Goal: Task Accomplishment & Management: Complete application form

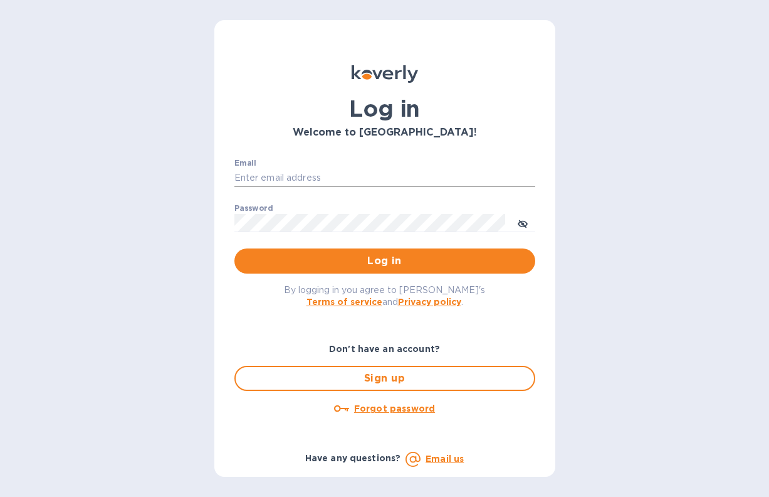
click at [321, 179] on input "Email" at bounding box center [384, 178] width 301 height 19
type input "ㄴ"
type input "[EMAIL_ADDRESS][DOMAIN_NAME]"
click at [525, 224] on icon "toggle password visibility" at bounding box center [523, 224] width 10 height 10
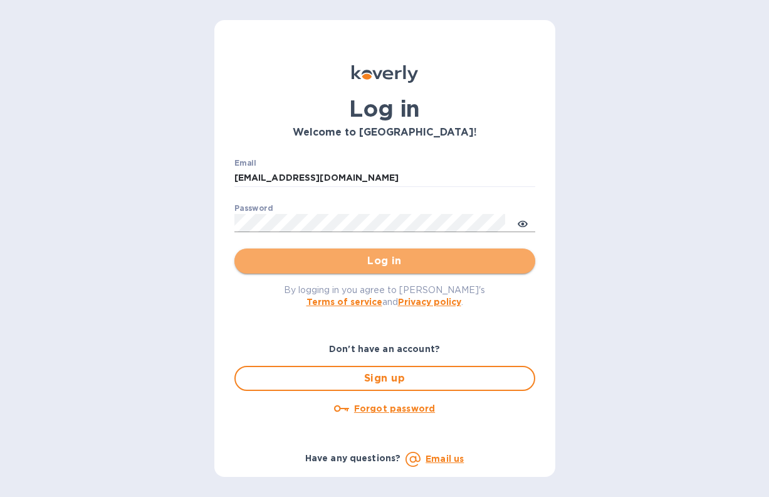
click at [255, 259] on span "Log in" at bounding box center [385, 260] width 281 height 15
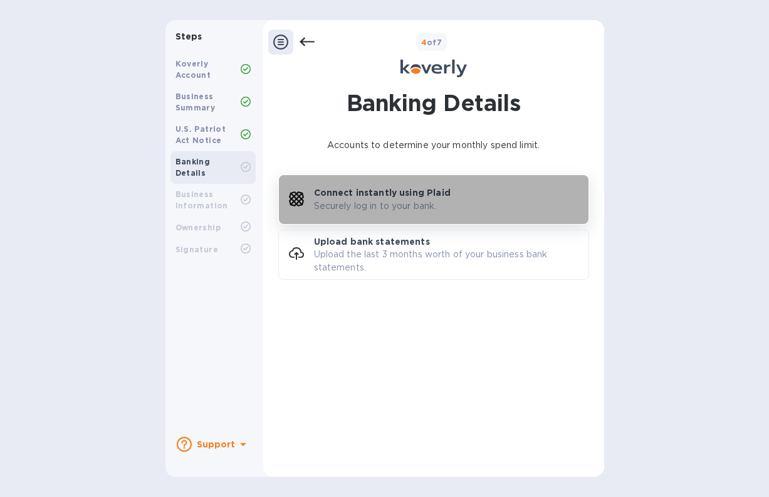
click at [372, 199] on p "Securely log in to your bank." at bounding box center [375, 205] width 123 height 13
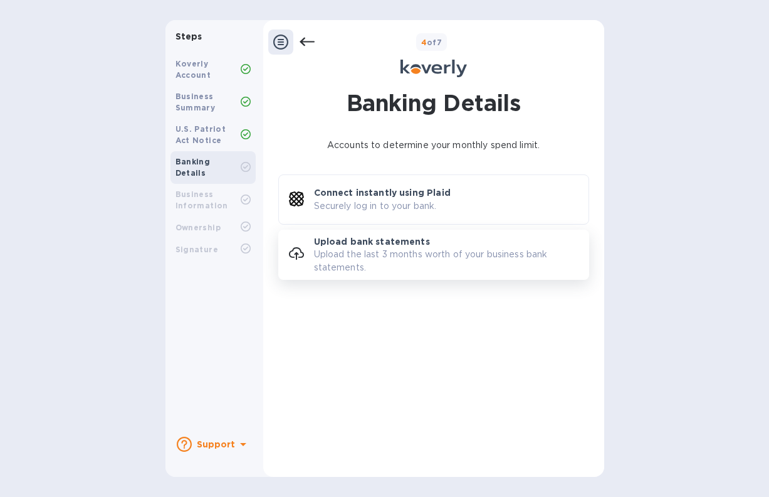
click at [369, 250] on p "Upload the last 3 months worth of your business bank statements." at bounding box center [451, 261] width 275 height 26
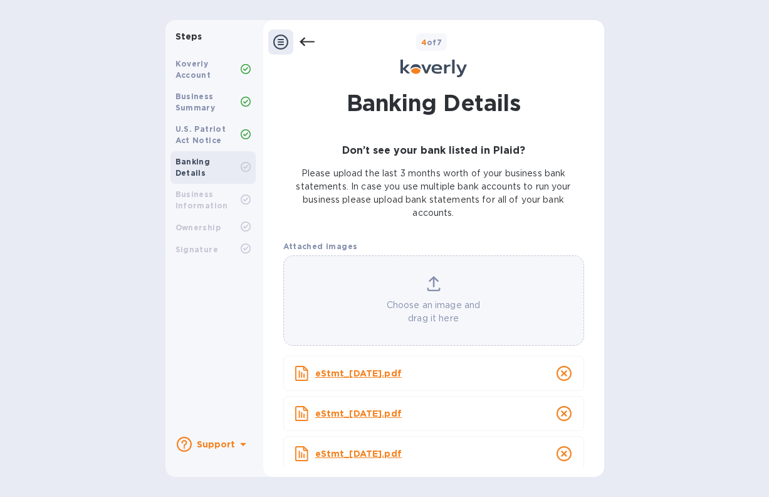
scroll to position [51, 0]
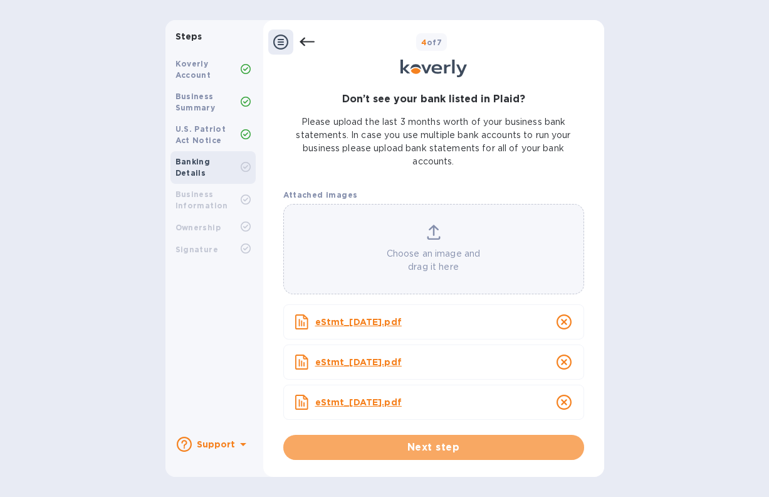
drag, startPoint x: 408, startPoint y: 451, endPoint x: 390, endPoint y: 450, distance: 17.6
click at [408, 451] on span "Next step" at bounding box center [433, 446] width 281 height 15
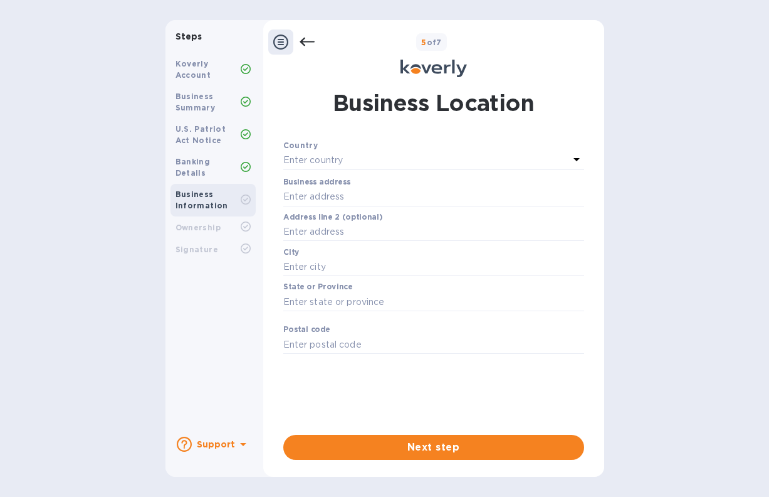
scroll to position [0, 0]
click at [338, 163] on p "Enter country" at bounding box center [313, 160] width 60 height 13
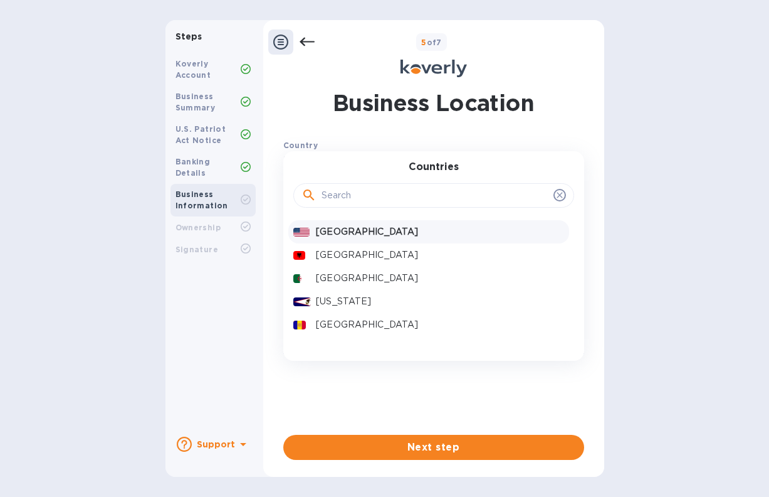
click at [357, 231] on p "[GEOGRAPHIC_DATA]" at bounding box center [440, 231] width 248 height 13
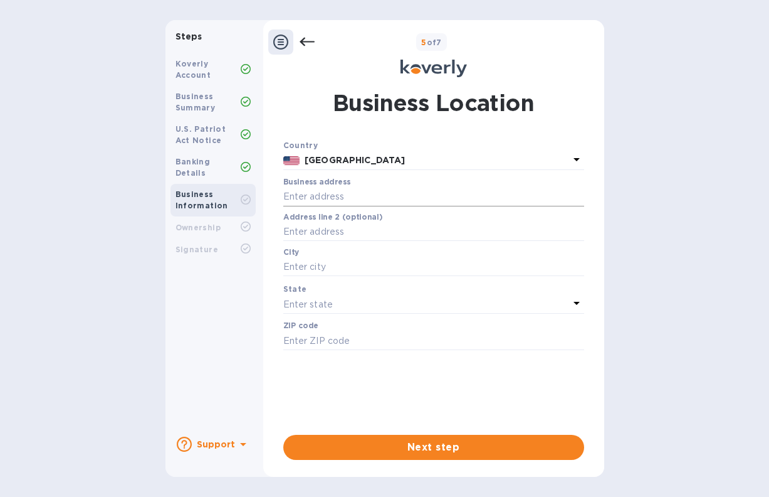
click at [320, 196] on input "text" at bounding box center [433, 196] width 301 height 19
type input "[STREET_ADDRESS][PERSON_NAME]"
type input "CHANTILLY"
type input "20151"
click at [321, 303] on p "Enter state" at bounding box center [308, 304] width 50 height 13
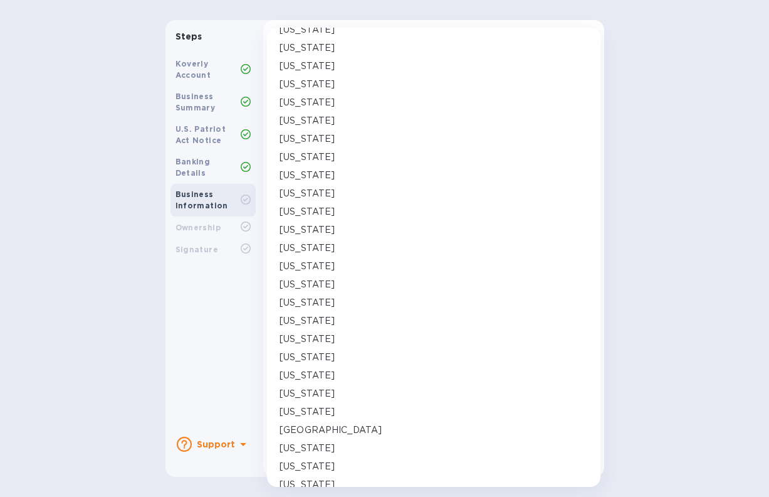
scroll to position [688, 0]
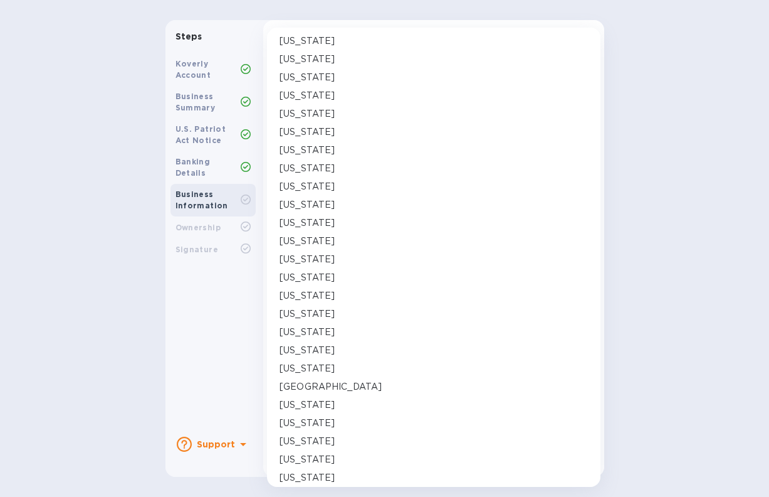
click at [310, 405] on p "[US_STATE]" at bounding box center [307, 404] width 55 height 13
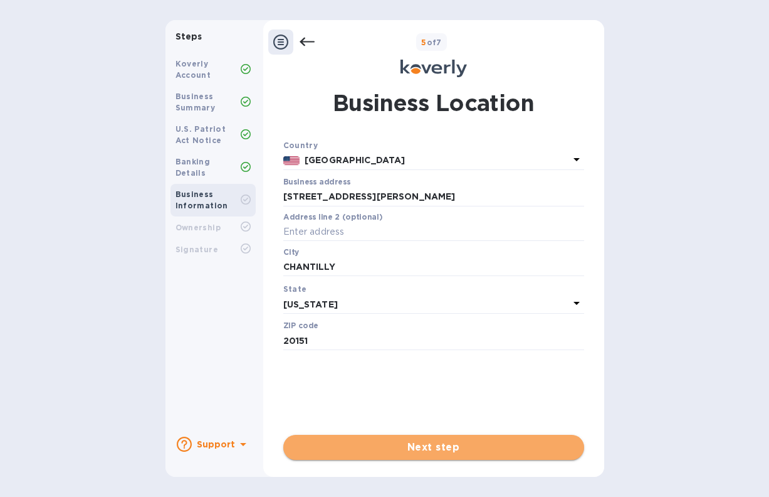
click at [431, 448] on span "Next step" at bounding box center [433, 446] width 281 height 15
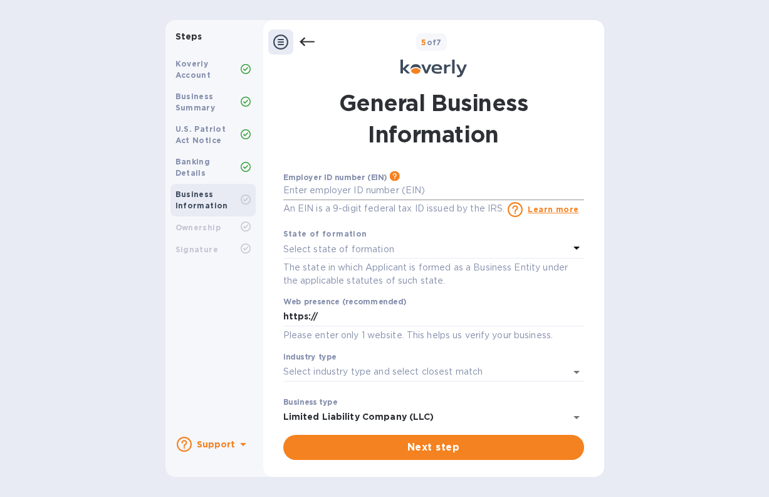
click at [320, 195] on input "text" at bounding box center [433, 190] width 301 height 19
type input "***52"
click at [321, 250] on p "Select state of formation" at bounding box center [338, 249] width 111 height 13
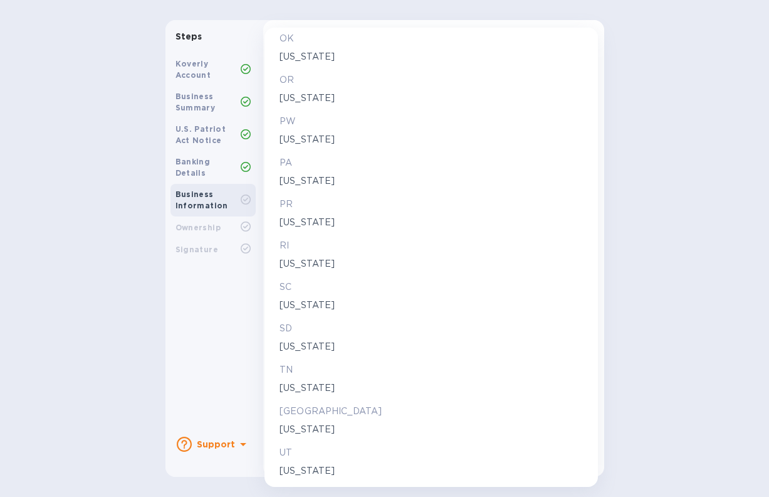
scroll to position [1818, 0]
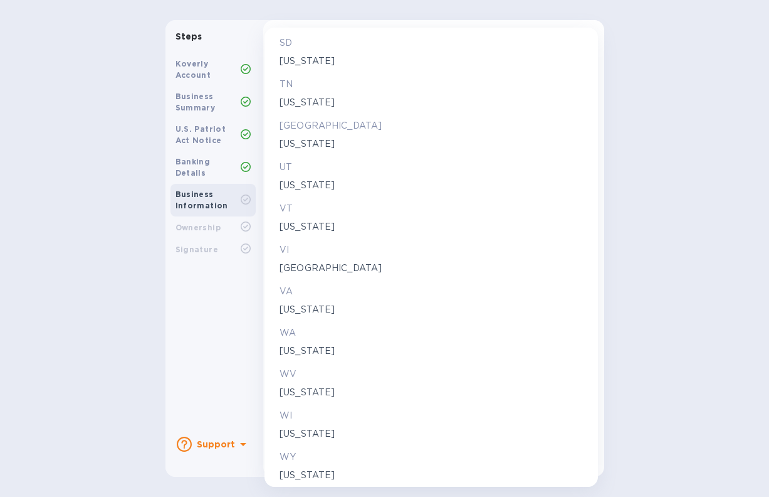
click at [296, 307] on p "[US_STATE]" at bounding box center [431, 309] width 303 height 13
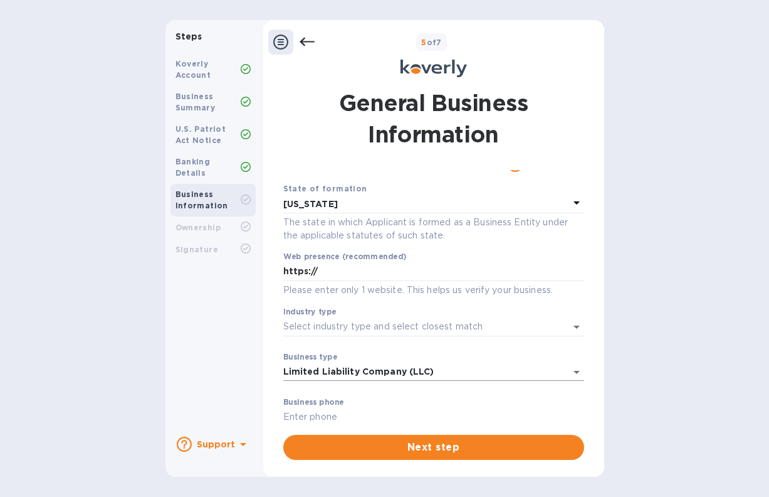
scroll to position [63, 0]
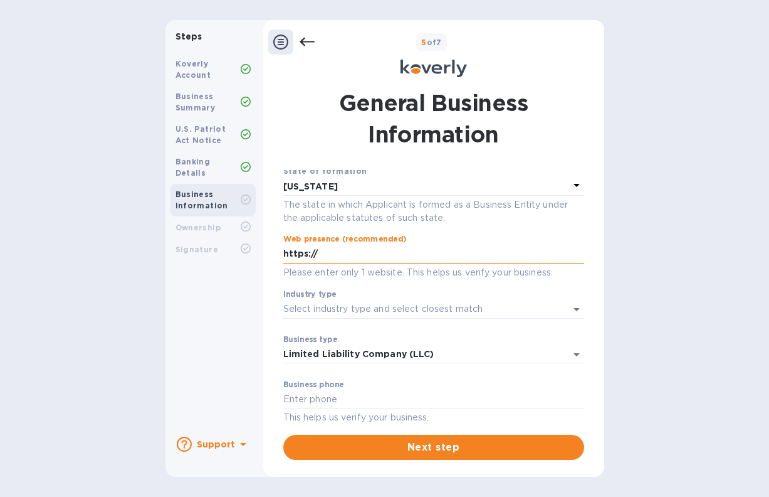
click at [338, 259] on input "https://" at bounding box center [433, 254] width 301 height 19
type input "https://wonststore.com"
drag, startPoint x: 394, startPoint y: 255, endPoint x: 253, endPoint y: 250, distance: 141.8
click at [253, 250] on div "Steps Koverly Account Business Summary U.S. Patriot Act Notice Banking Details …" at bounding box center [385, 248] width 439 height 456
click at [312, 313] on input "Industry type" at bounding box center [416, 309] width 266 height 18
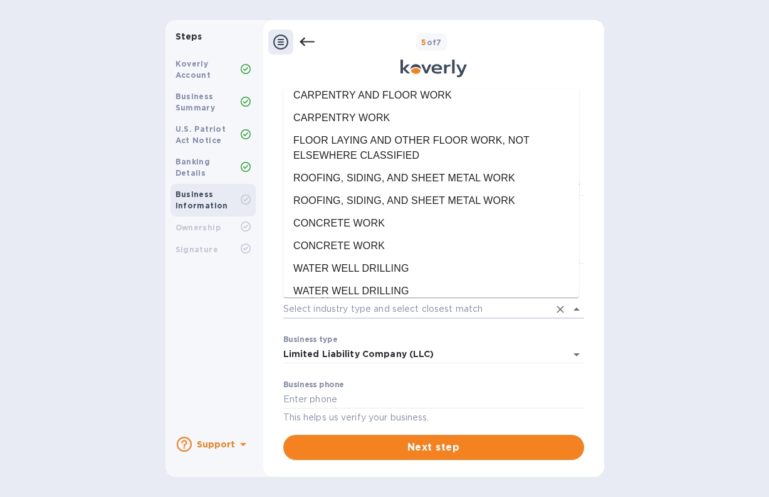
scroll to position [4389, 0]
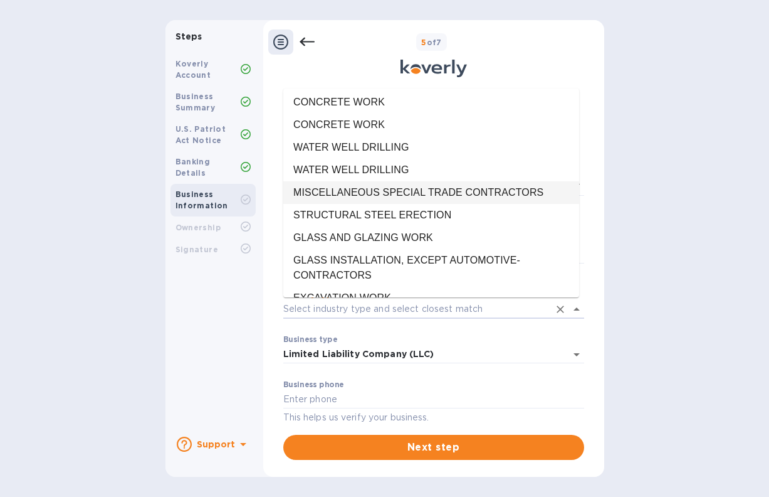
type input "s"
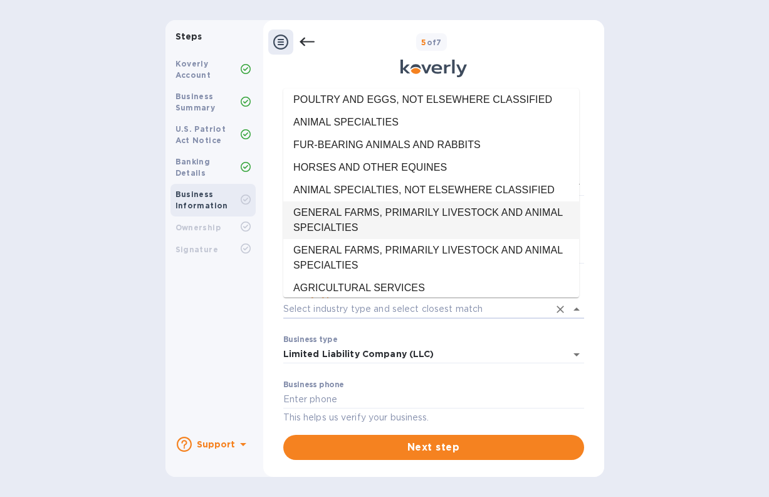
scroll to position [0, 0]
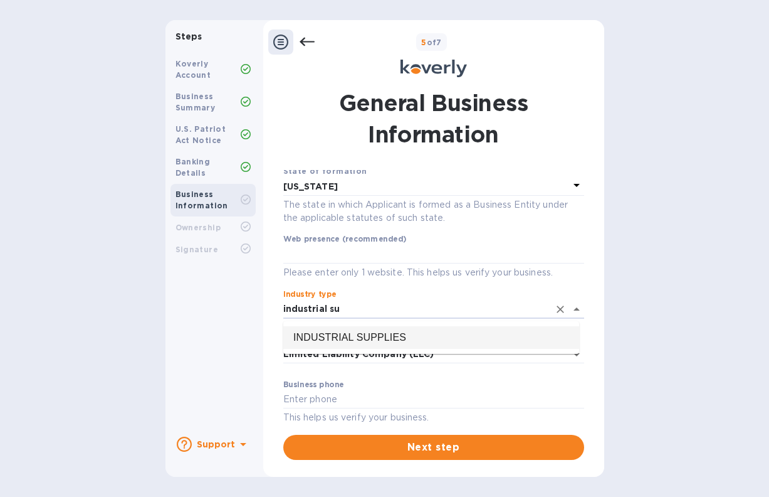
click at [315, 337] on li "INDUSTRIAL SUPPLIES" at bounding box center [431, 337] width 296 height 23
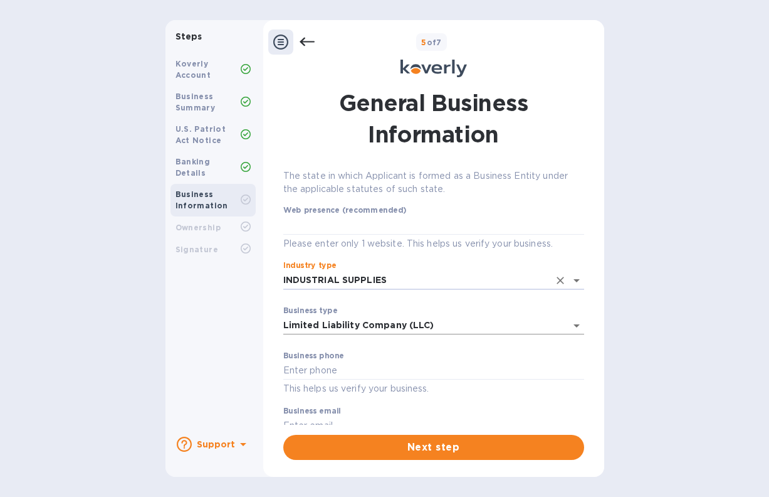
scroll to position [118, 0]
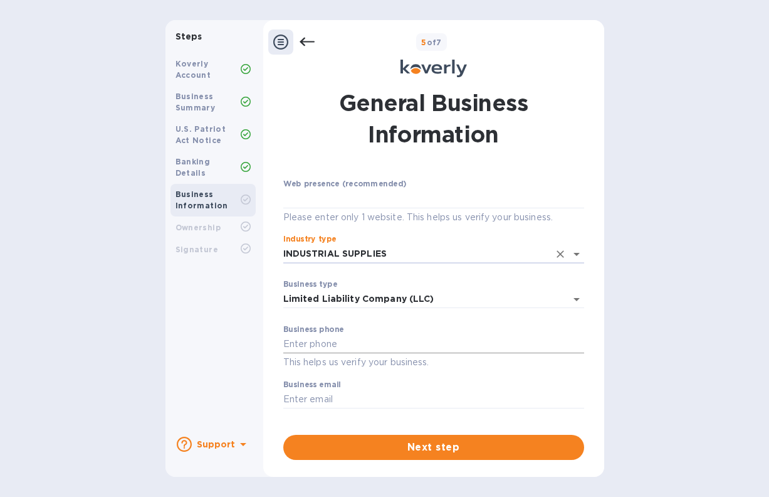
type input "INDUSTRIAL SUPPLIES"
click at [379, 345] on input "text" at bounding box center [433, 344] width 301 height 19
type input "7038541331"
click at [312, 397] on input "text" at bounding box center [433, 399] width 301 height 19
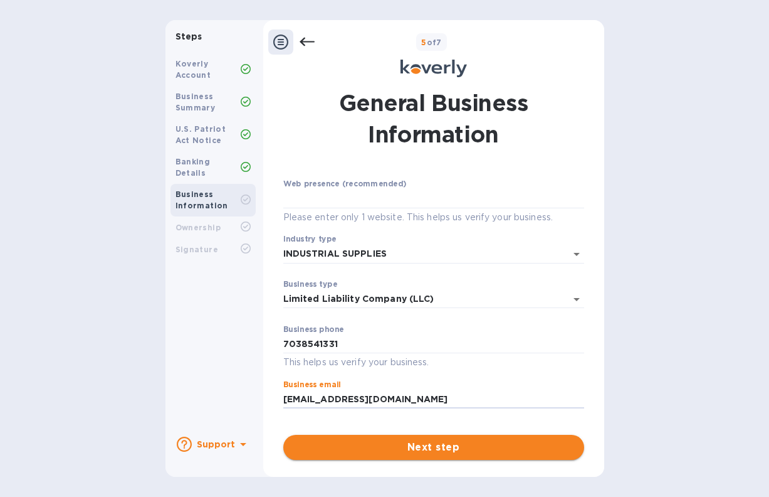
type input "[EMAIL_ADDRESS][DOMAIN_NAME]"
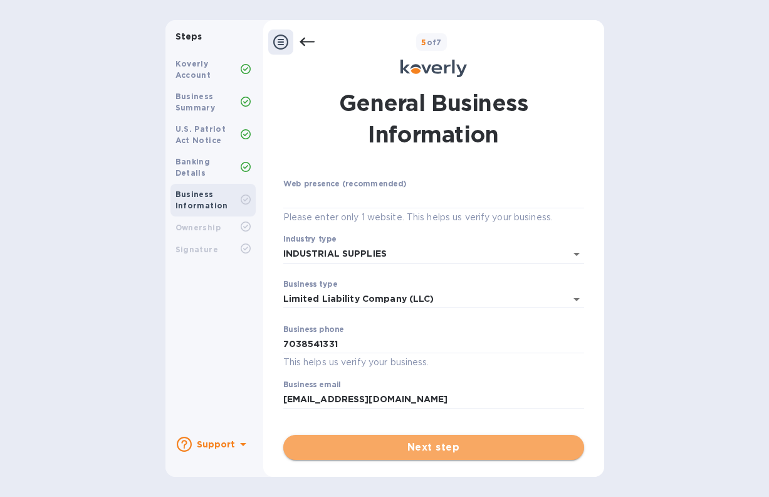
click at [314, 449] on span "Next step" at bounding box center [433, 446] width 281 height 15
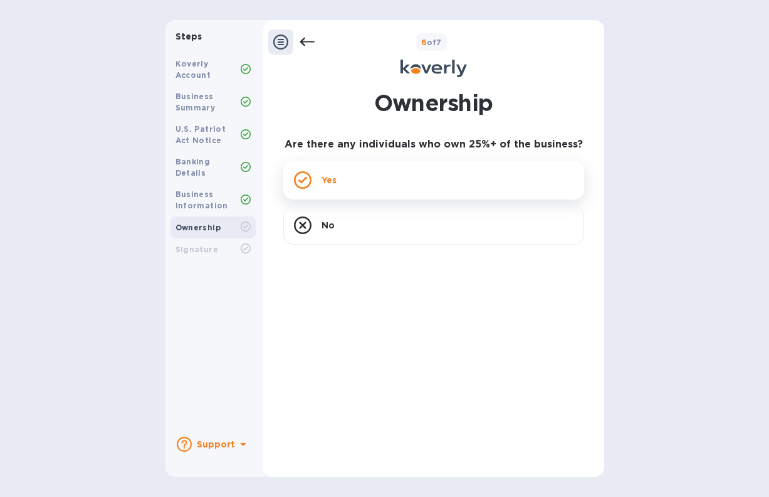
click at [413, 177] on div "Yes" at bounding box center [433, 179] width 301 height 39
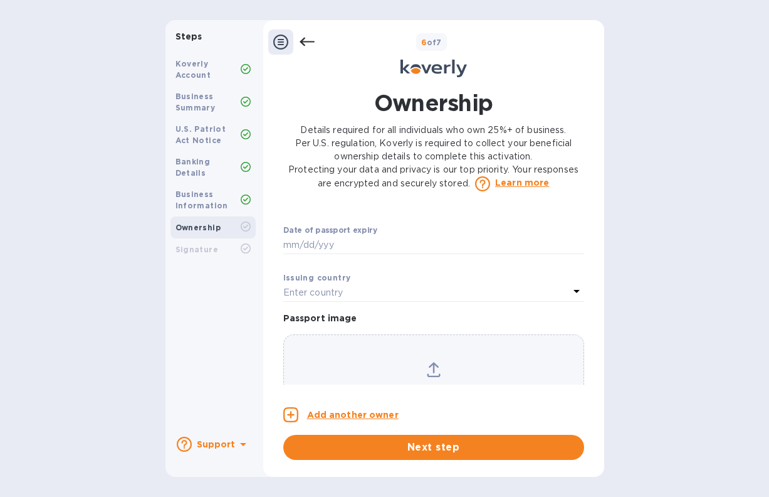
scroll to position [952, 0]
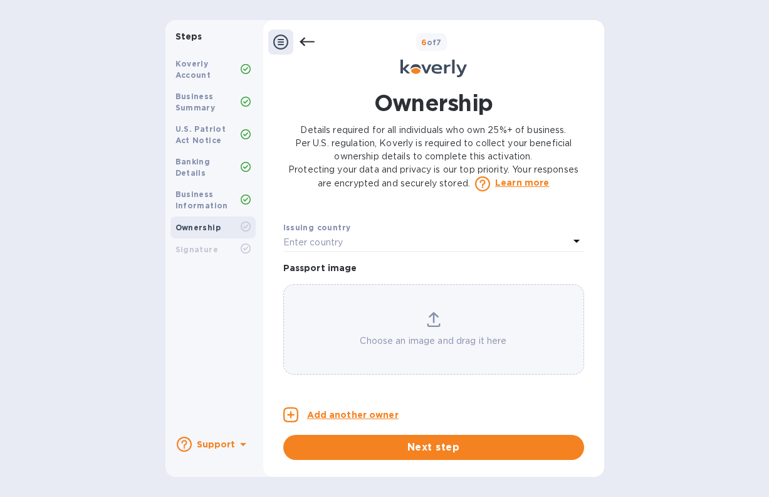
click at [238, 444] on icon at bounding box center [243, 443] width 15 height 15
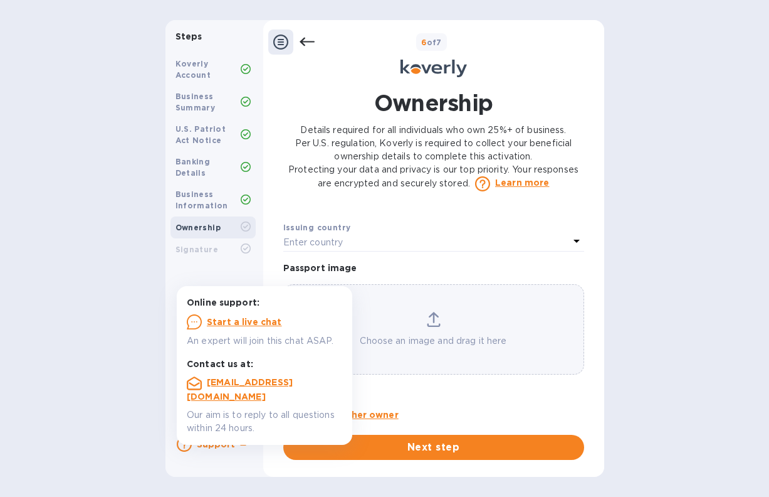
click at [128, 409] on div "Steps Koverly Account Business Summary U.S. Patriot Act Notice Banking Details …" at bounding box center [384, 248] width 769 height 456
click at [194, 276] on div "Koverly Account Business Summary U.S. Patriot Act Notice Banking Details Busine…" at bounding box center [213, 237] width 95 height 378
click at [219, 441] on b "Support" at bounding box center [216, 444] width 39 height 10
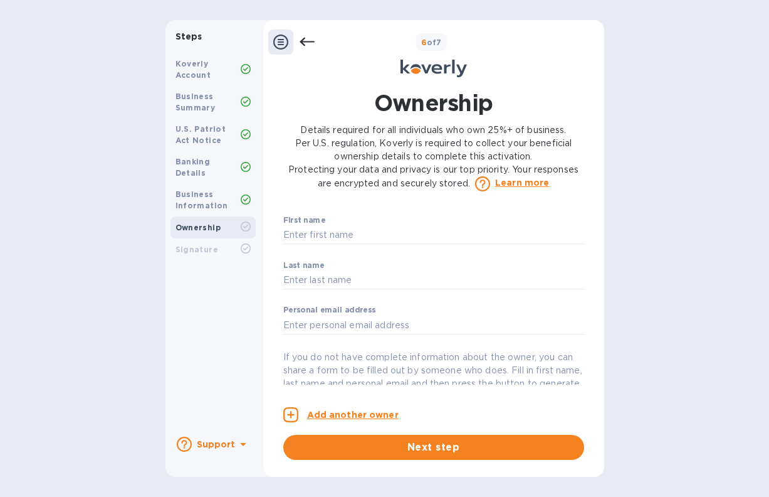
scroll to position [0, 0]
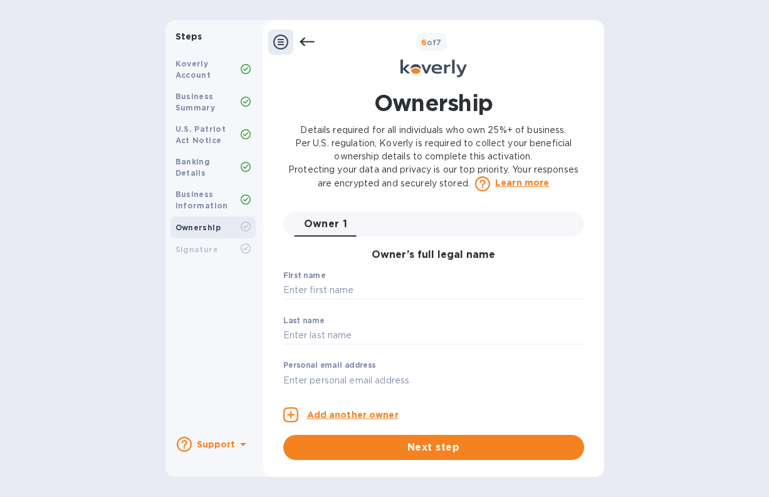
click at [209, 192] on b "Business Information" at bounding box center [202, 199] width 53 height 21
click at [245, 194] on icon at bounding box center [246, 199] width 10 height 10
click at [285, 41] on icon at bounding box center [280, 41] width 15 height 15
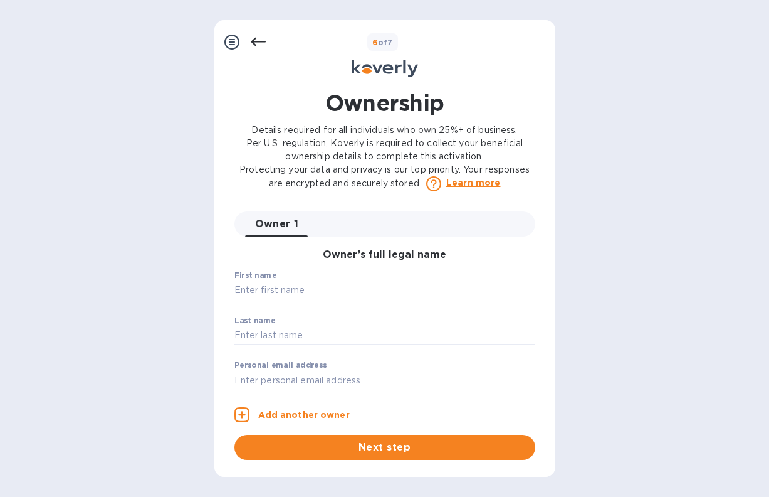
drag, startPoint x: 226, startPoint y: 43, endPoint x: 253, endPoint y: 39, distance: 27.2
click at [229, 43] on icon at bounding box center [231, 41] width 15 height 15
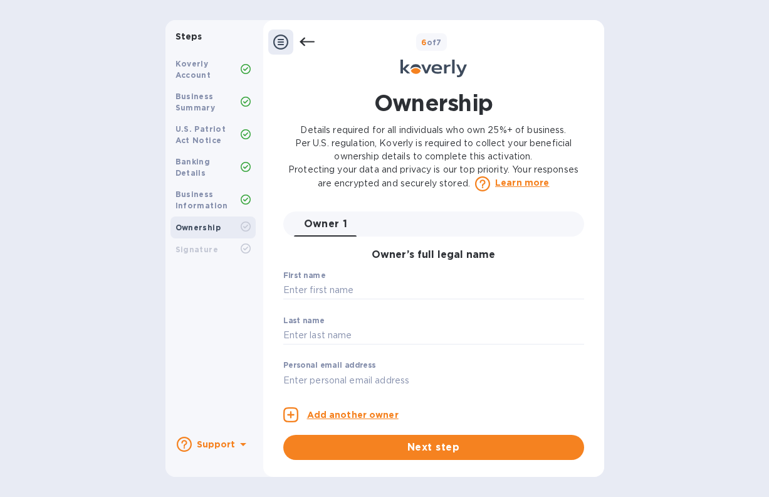
click at [309, 41] on icon at bounding box center [307, 41] width 15 height 15
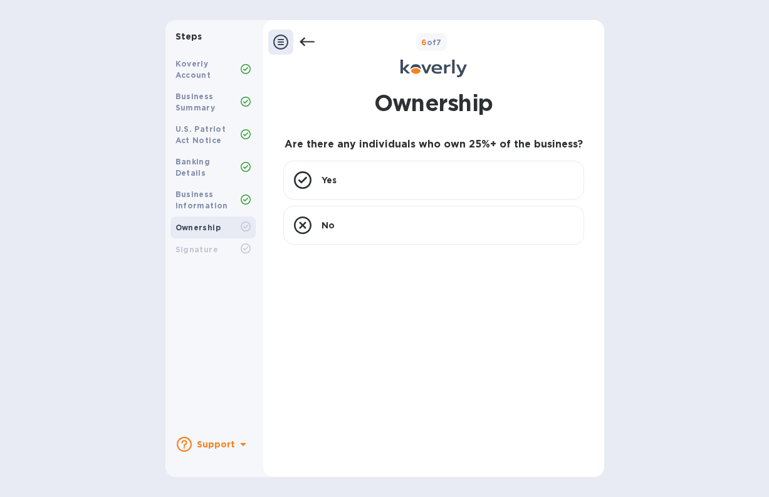
click at [309, 41] on icon at bounding box center [307, 41] width 15 height 15
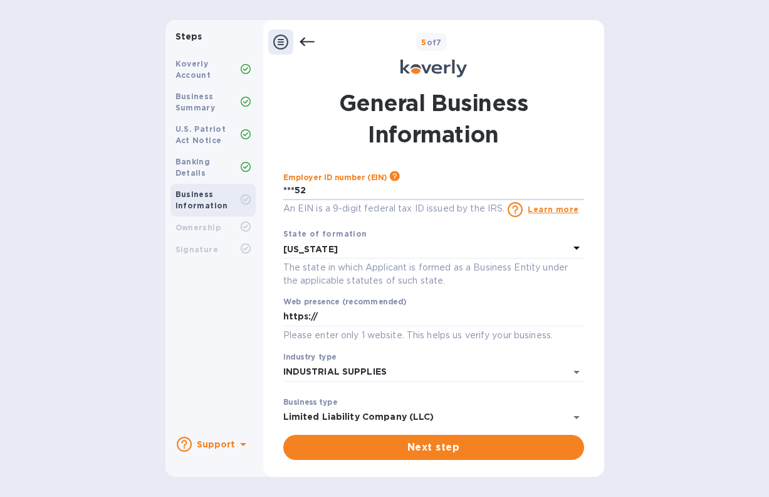
drag, startPoint x: 320, startPoint y: 191, endPoint x: 256, endPoint y: 196, distance: 64.2
click at [256, 196] on div "Steps Koverly Account Business Summary U.S. Patriot Act Notice Banking Details …" at bounding box center [385, 248] width 439 height 456
click at [305, 39] on icon at bounding box center [307, 41] width 15 height 15
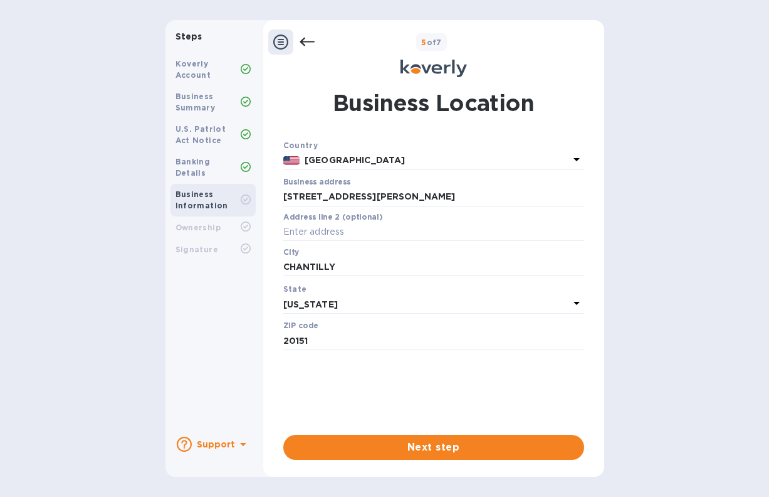
click at [305, 39] on icon at bounding box center [307, 41] width 15 height 15
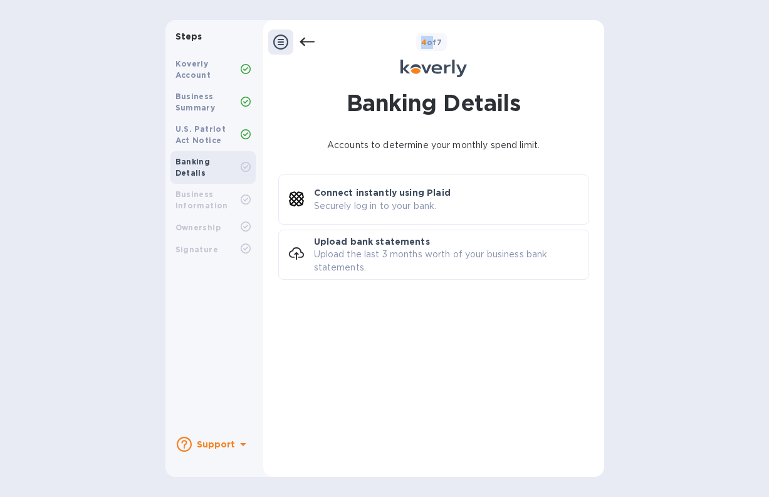
click at [305, 39] on icon at bounding box center [307, 41] width 15 height 15
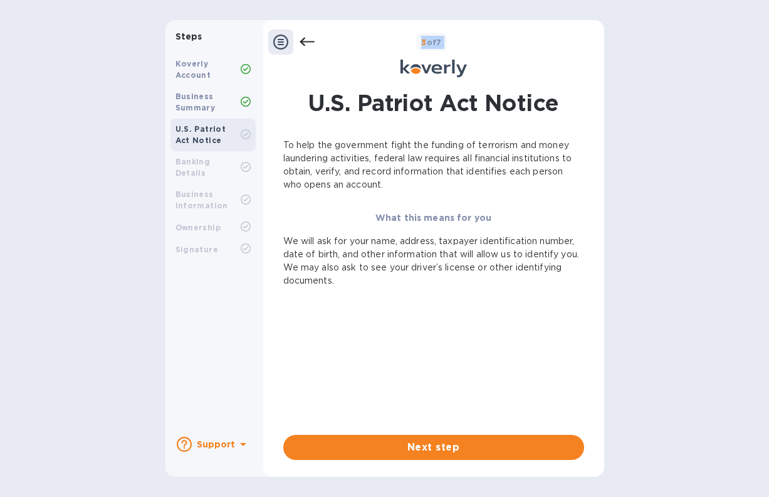
click at [305, 39] on icon at bounding box center [307, 41] width 15 height 15
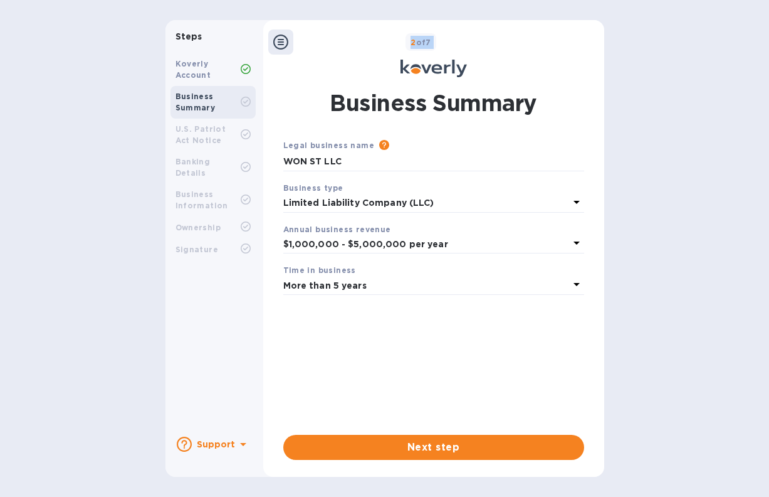
click at [305, 39] on div "2 of 7" at bounding box center [446, 42] width 306 height 18
click at [199, 72] on b "Koverly Account" at bounding box center [194, 69] width 36 height 21
click at [245, 70] on icon at bounding box center [245, 69] width 5 height 4
click at [194, 77] on b "Koverly Account" at bounding box center [194, 69] width 36 height 21
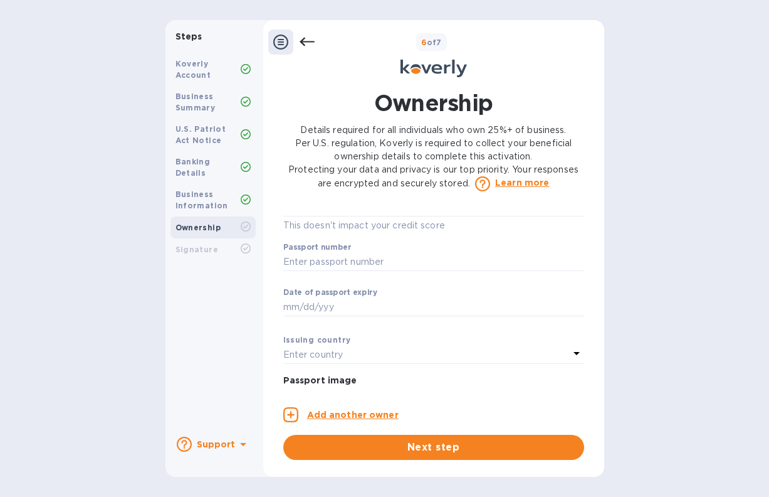
scroll to position [952, 0]
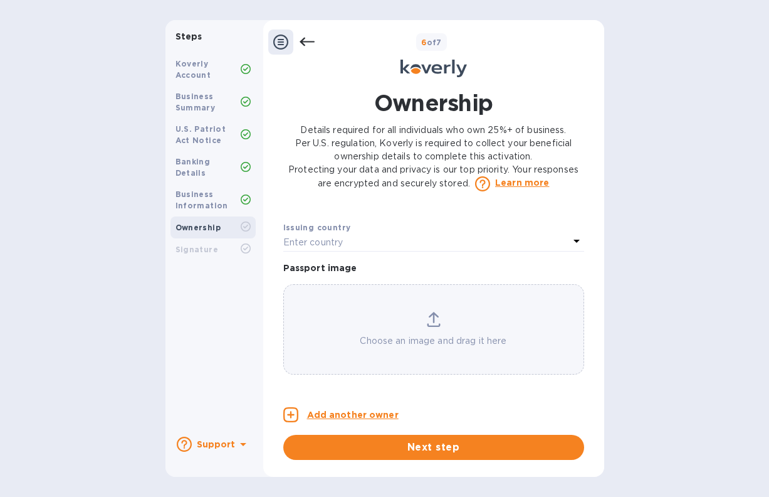
click at [309, 40] on icon at bounding box center [307, 41] width 15 height 15
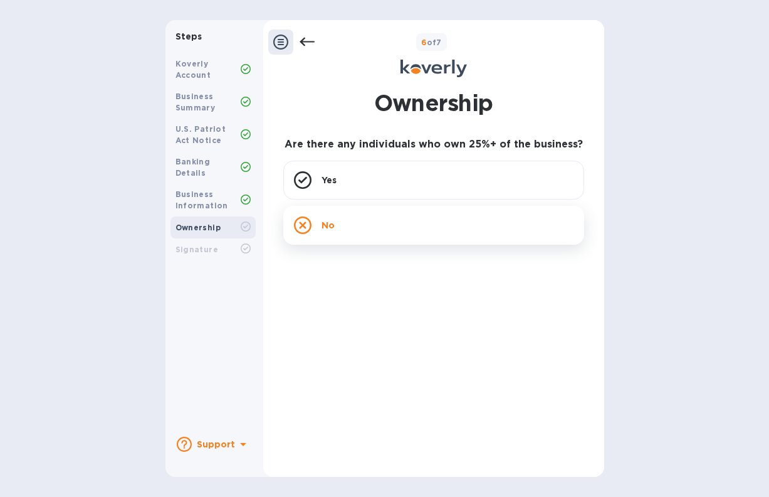
click at [360, 218] on div "No" at bounding box center [433, 225] width 301 height 39
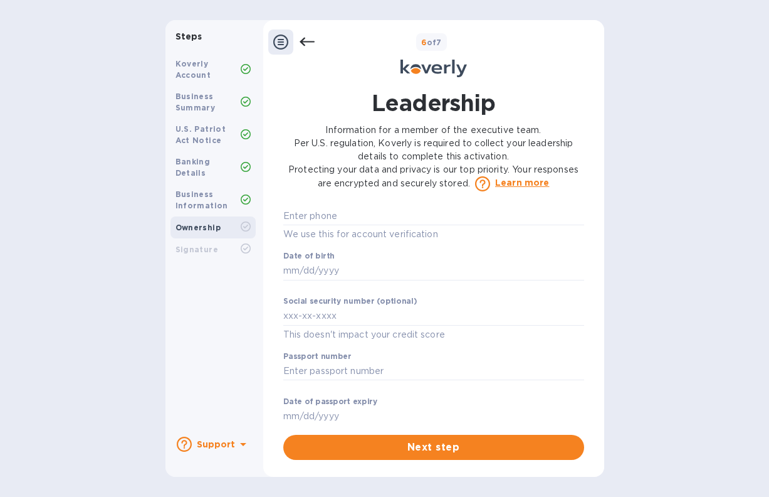
scroll to position [884, 0]
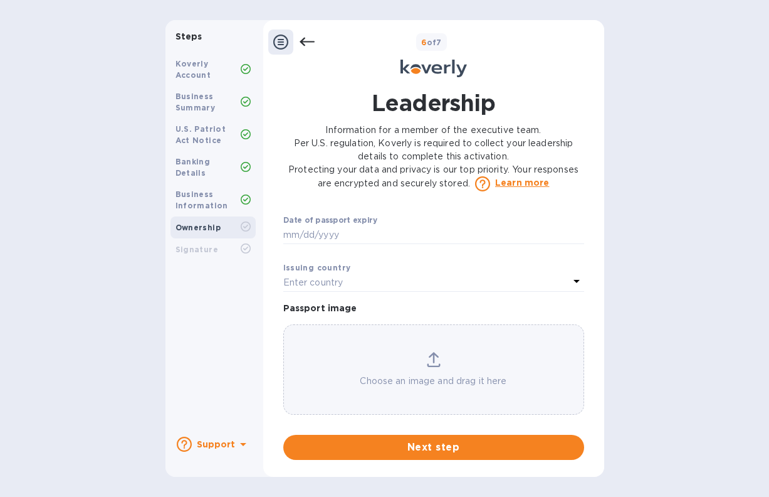
click at [215, 448] on b "Support" at bounding box center [216, 444] width 39 height 10
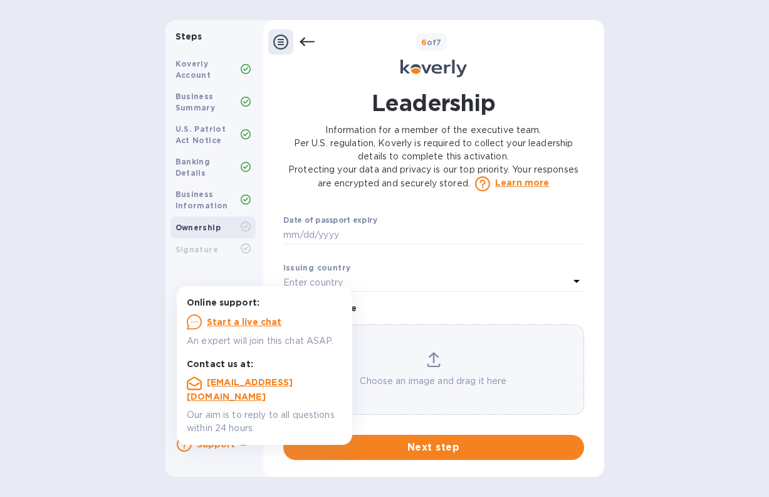
drag, startPoint x: 109, startPoint y: 369, endPoint x: 112, endPoint y: 341, distance: 28.4
click at [108, 369] on div "Steps Koverly Account Business Summary U.S. Patriot Act Notice Banking Details …" at bounding box center [384, 248] width 769 height 456
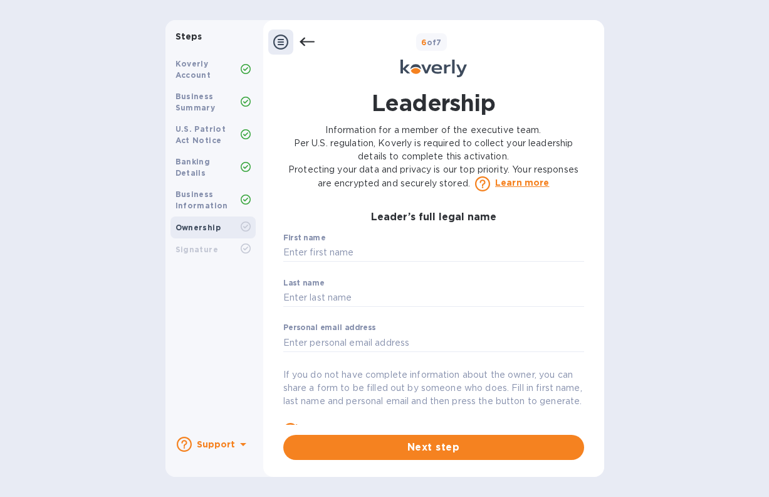
click at [303, 39] on icon at bounding box center [306, 42] width 15 height 9
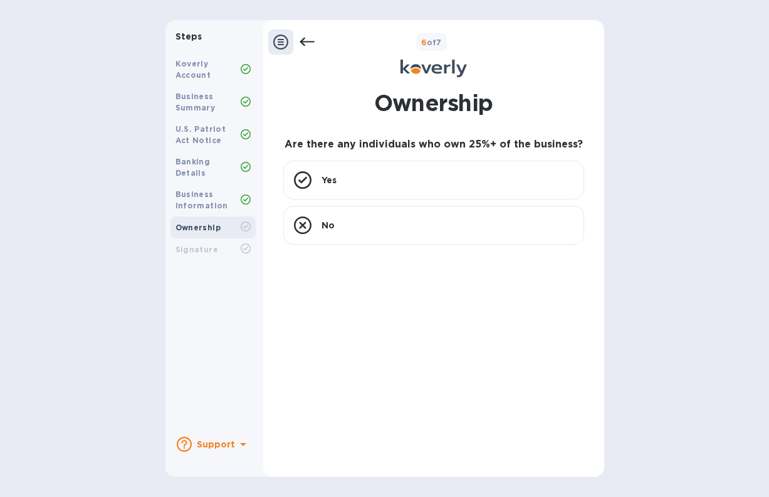
click at [303, 39] on icon at bounding box center [306, 42] width 15 height 9
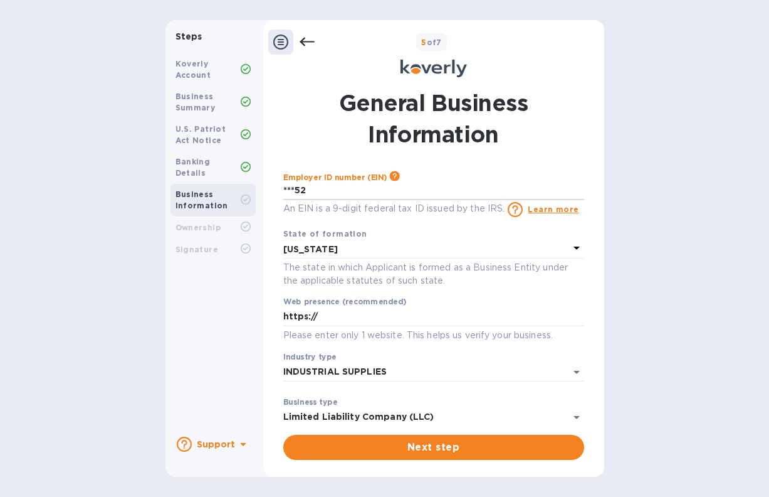
drag, startPoint x: 332, startPoint y: 192, endPoint x: 259, endPoint y: 209, distance: 74.7
click at [259, 209] on div "Steps Koverly Account Business Summary U.S. Patriot Act Notice Banking Details …" at bounding box center [385, 248] width 439 height 456
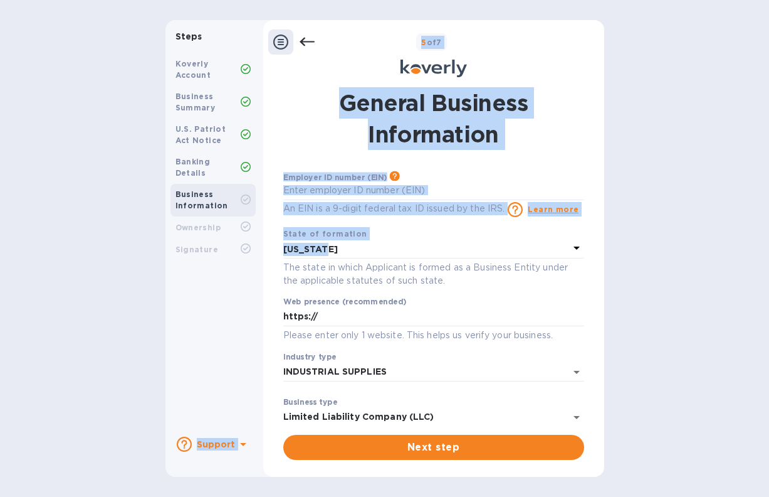
drag, startPoint x: 328, startPoint y: 249, endPoint x: 247, endPoint y: 244, distance: 81.0
click at [247, 244] on div "Steps Koverly Account Business Summary U.S. Patriot Act Notice Banking Details …" at bounding box center [385, 248] width 439 height 456
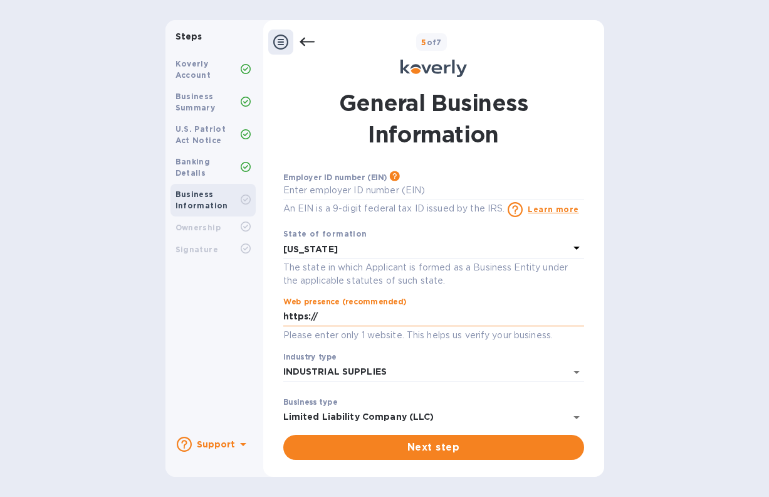
click at [344, 321] on input "https://" at bounding box center [433, 316] width 301 height 19
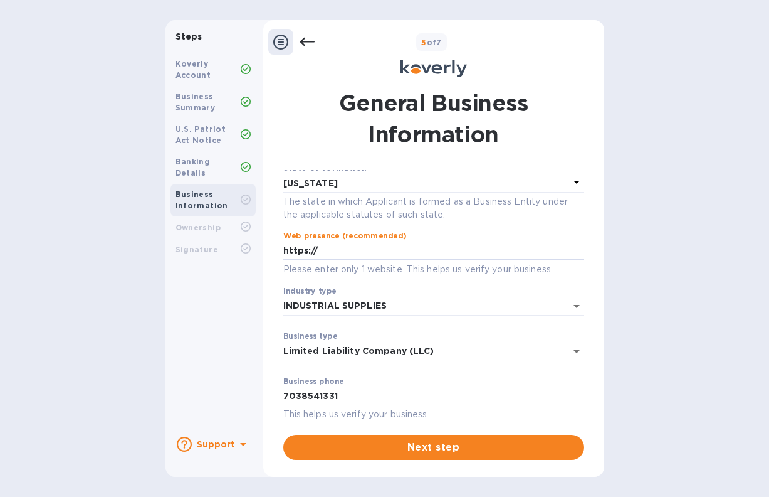
scroll to position [118, 0]
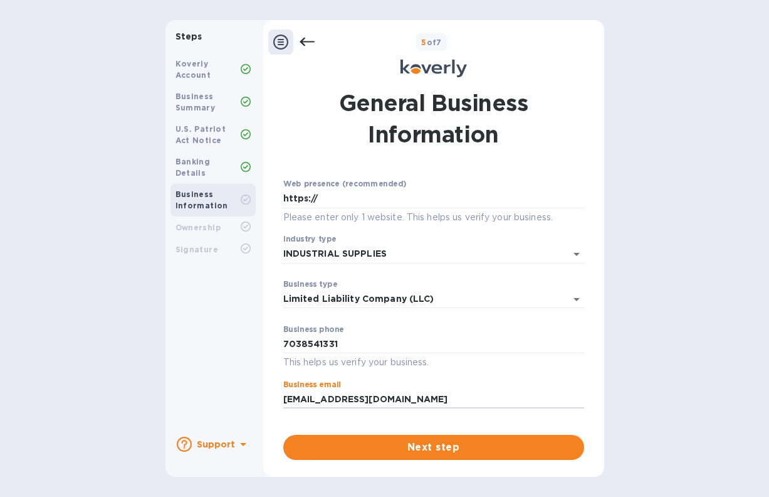
drag, startPoint x: 382, startPoint y: 401, endPoint x: 270, endPoint y: 397, distance: 111.6
click at [266, 401] on div "General Business Information Employer ID number (EIN) Please make sure it match…" at bounding box center [433, 273] width 341 height 387
drag, startPoint x: 362, startPoint y: 339, endPoint x: 236, endPoint y: 338, distance: 125.4
click at [236, 338] on div "Steps Koverly Account Business Summary U.S. Patriot Act Notice Banking Details …" at bounding box center [385, 248] width 439 height 456
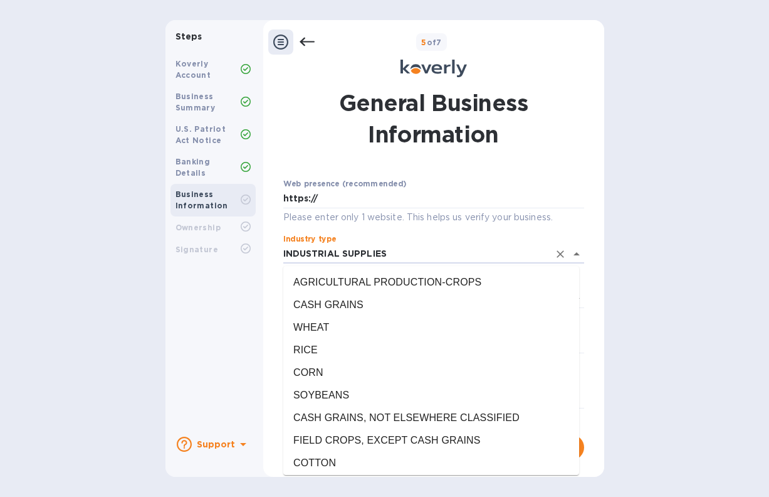
drag, startPoint x: 396, startPoint y: 256, endPoint x: 227, endPoint y: 253, distance: 169.3
click at [227, 253] on div "Steps Koverly Account Business Summary U.S. Patriot Act Notice Banking Details …" at bounding box center [385, 248] width 439 height 456
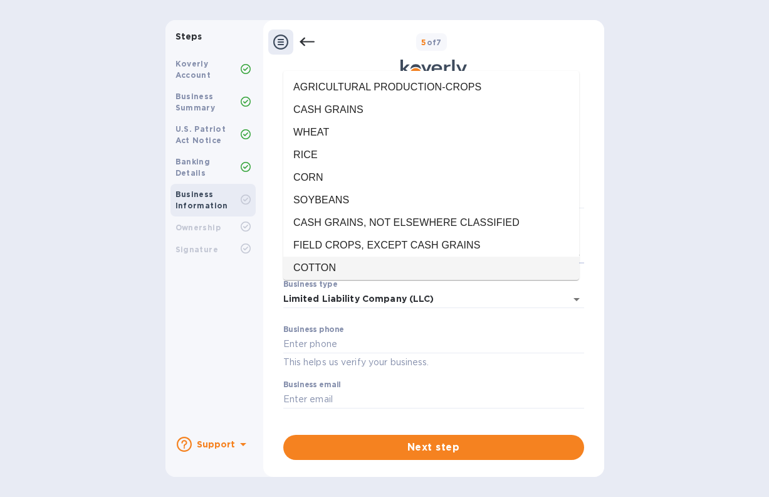
scroll to position [0, 0]
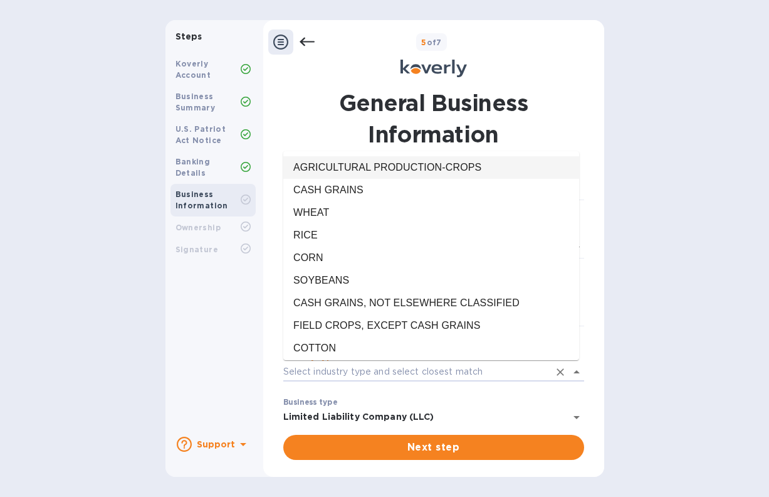
click at [306, 41] on icon at bounding box center [306, 42] width 15 height 9
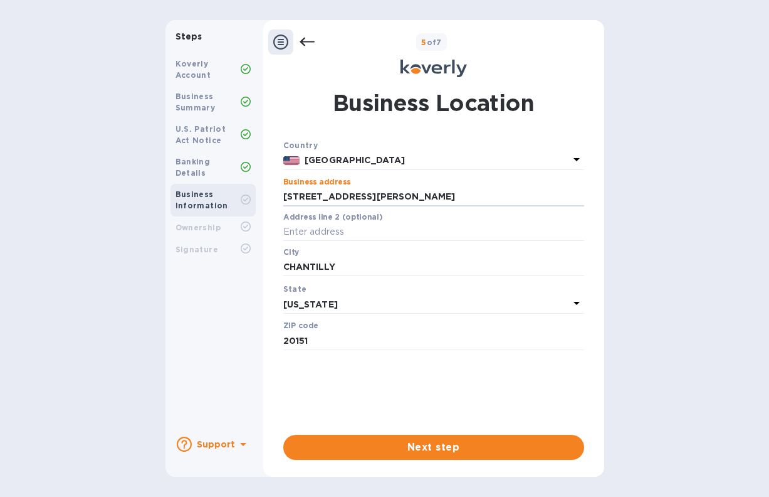
drag, startPoint x: 412, startPoint y: 195, endPoint x: 227, endPoint y: 193, distance: 185.0
click at [227, 193] on div "Steps Koverly Account Business Summary U.S. Patriot Act Notice Banking Details …" at bounding box center [385, 248] width 439 height 456
drag, startPoint x: 369, startPoint y: 268, endPoint x: 258, endPoint y: 271, distance: 111.0
click at [258, 271] on div "Steps Koverly Account Business Summary U.S. Patriot Act Notice Banking Details …" at bounding box center [385, 248] width 439 height 456
drag, startPoint x: 332, startPoint y: 343, endPoint x: 255, endPoint y: 329, distance: 79.0
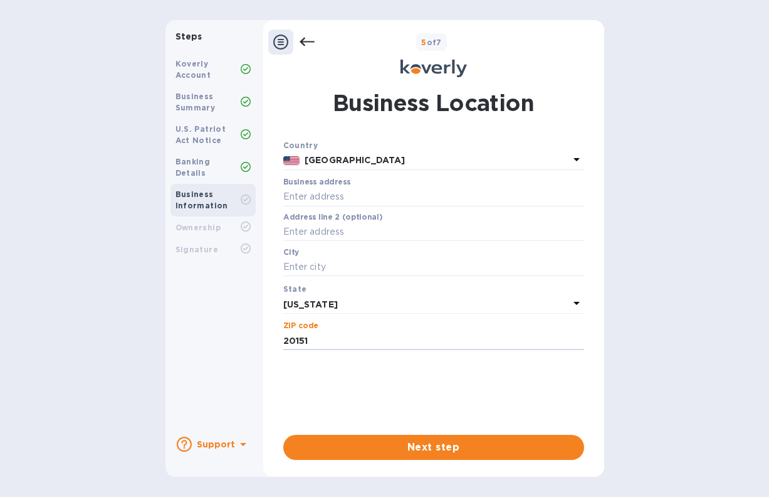
click at [219, 337] on div "Steps Koverly Account Business Summary U.S. Patriot Act Notice Banking Details …" at bounding box center [385, 248] width 439 height 456
click at [308, 38] on icon at bounding box center [307, 41] width 15 height 15
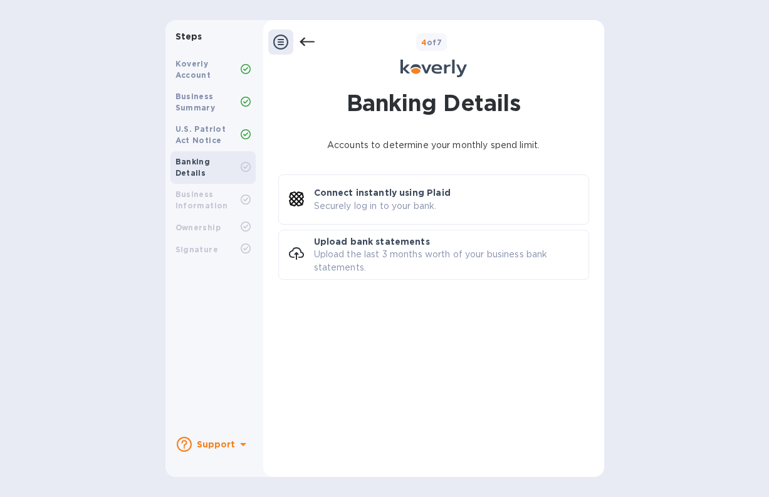
click at [309, 41] on icon at bounding box center [306, 42] width 15 height 9
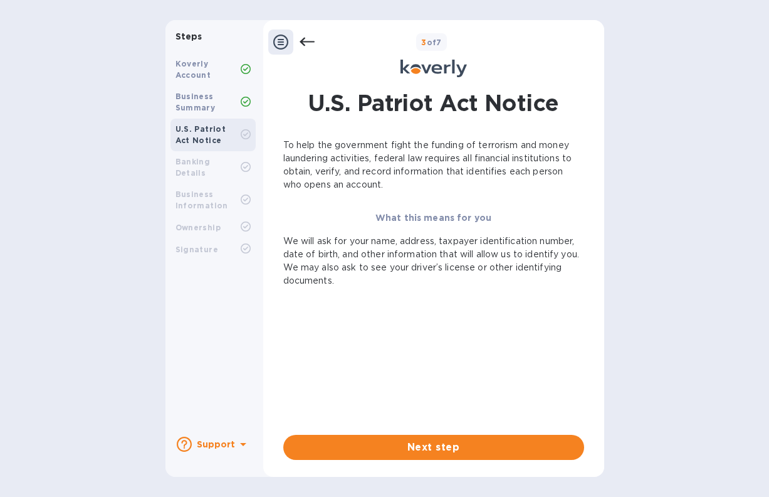
click at [307, 43] on icon at bounding box center [307, 41] width 15 height 15
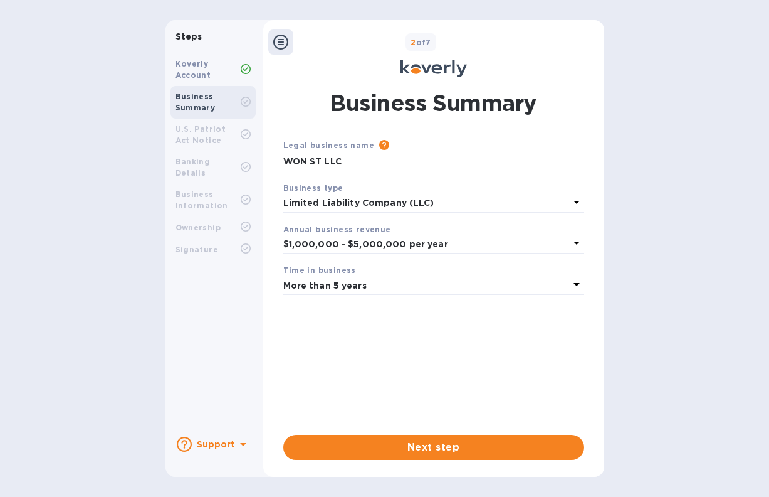
click at [307, 41] on div "2 of 7" at bounding box center [446, 42] width 306 height 18
drag, startPoint x: 364, startPoint y: 157, endPoint x: 277, endPoint y: 165, distance: 86.8
click at [213, 157] on div "Steps Koverly Account Business Summary U.S. Patriot Act Notice Banking Details …" at bounding box center [385, 248] width 439 height 456
click at [443, 243] on p "$1,000,000 - $5,000,000 per year" at bounding box center [426, 244] width 286 height 13
click at [431, 218] on div "Annual business revenue $1,000,000 - $5,000,000 per year" at bounding box center [433, 238] width 311 height 41
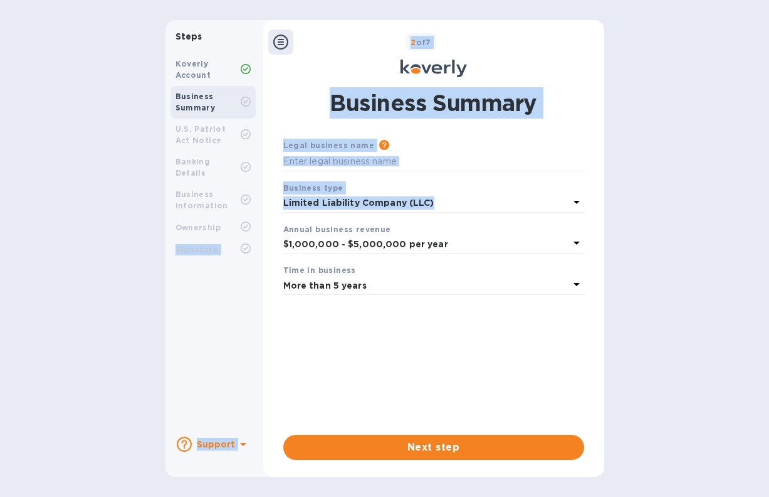
drag, startPoint x: 432, startPoint y: 205, endPoint x: 216, endPoint y: 213, distance: 215.8
click at [216, 213] on div "Steps Koverly Account Business Summary U.S. Patriot Act Notice Banking Details …" at bounding box center [385, 248] width 439 height 456
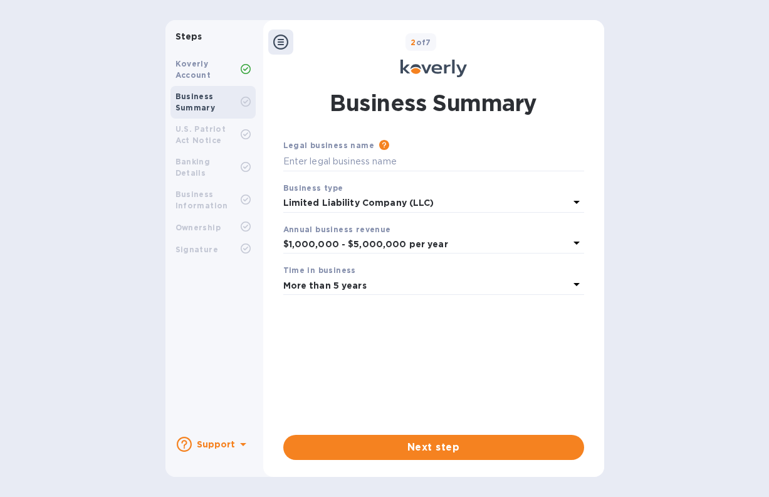
drag, startPoint x: 333, startPoint y: 307, endPoint x: 357, endPoint y: 290, distance: 29.2
click at [334, 307] on div "Legal business name Please provide the legal name that appears on your SS-4 for…" at bounding box center [433, 277] width 301 height 276
drag, startPoint x: 221, startPoint y: 319, endPoint x: 204, endPoint y: 155, distance: 165.2
click at [221, 313] on div "Koverly Account Business Summary U.S. Patriot Act Notice Banking Details Busine…" at bounding box center [213, 237] width 95 height 378
drag, startPoint x: 310, startPoint y: 48, endPoint x: 303, endPoint y: 48, distance: 6.3
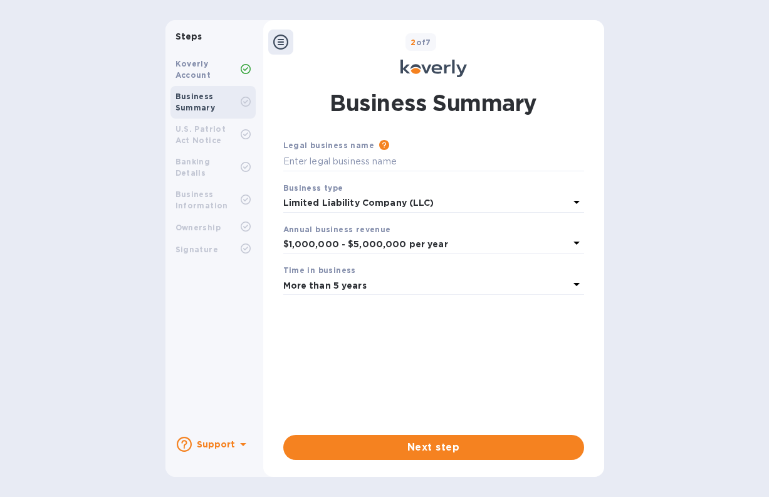
click at [309, 48] on div "2 of 7" at bounding box center [446, 42] width 306 height 18
click at [280, 44] on icon at bounding box center [280, 41] width 15 height 15
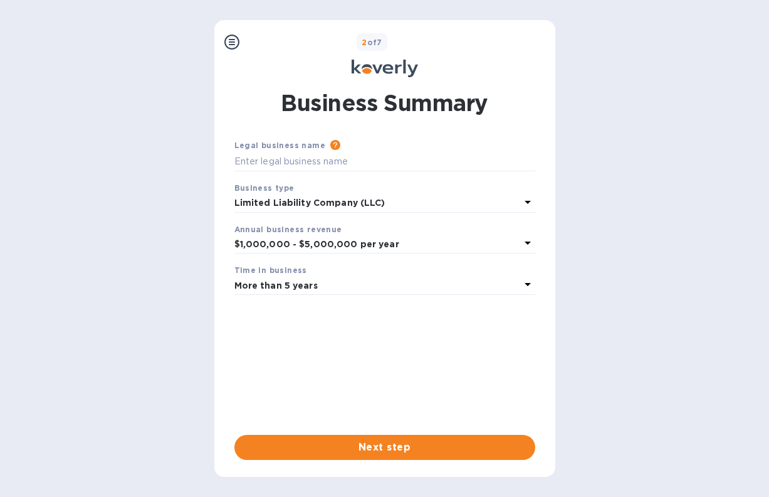
click at [231, 41] on icon at bounding box center [231, 41] width 15 height 15
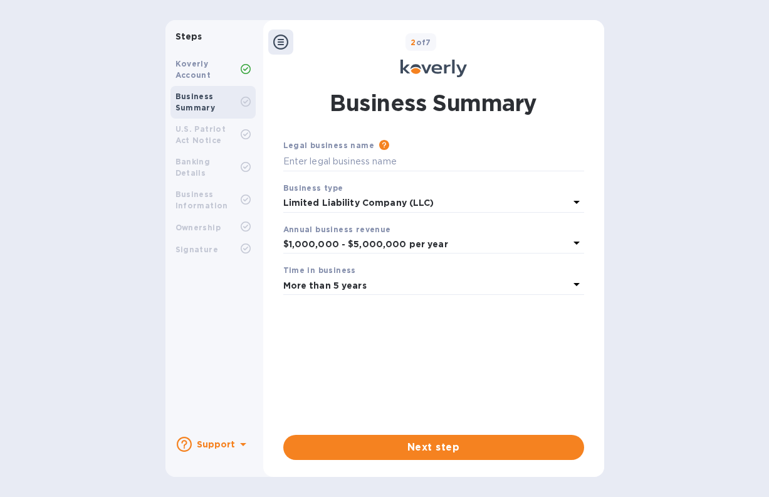
click at [247, 71] on icon at bounding box center [246, 69] width 10 height 10
click at [194, 69] on div "Koverly Account" at bounding box center [208, 69] width 65 height 23
drag, startPoint x: 190, startPoint y: 70, endPoint x: 189, endPoint y: 38, distance: 32.0
click at [189, 38] on b "Steps" at bounding box center [189, 36] width 27 height 10
click at [207, 76] on b "Koverly Account" at bounding box center [194, 69] width 36 height 21
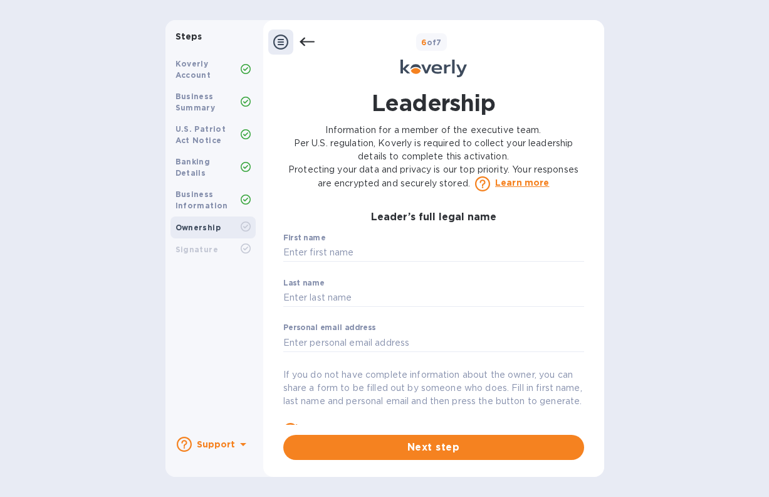
click at [232, 446] on b "Support" at bounding box center [216, 444] width 39 height 10
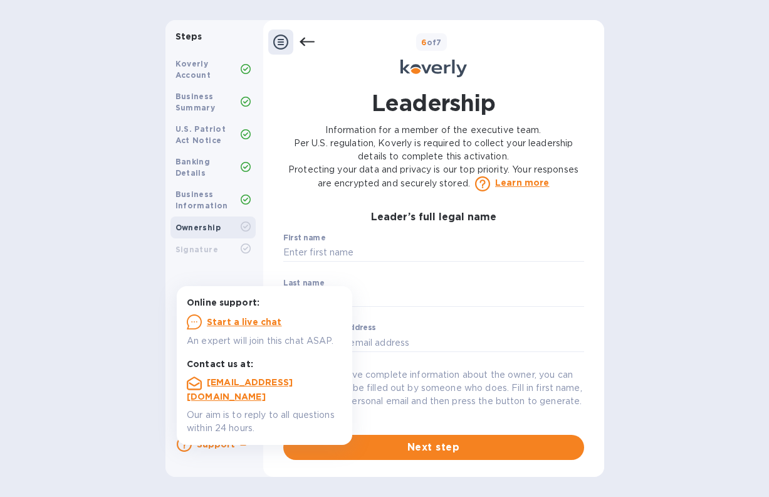
click at [231, 446] on b "Support" at bounding box center [216, 444] width 39 height 10
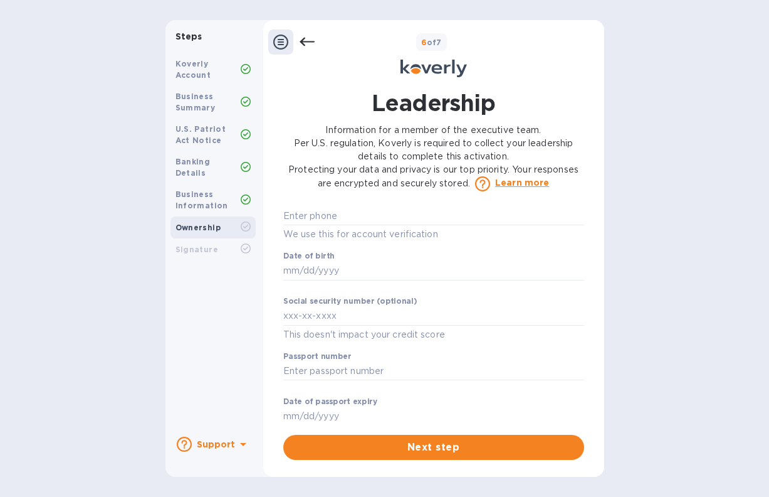
scroll to position [884, 0]
